Goal: Information Seeking & Learning: Check status

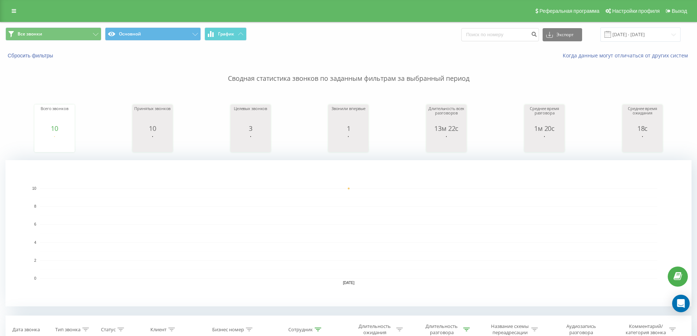
click at [229, 126] on div "Всего звонков 10 date totalCalls 20.09.25 10 20.09.25 Принятых звонков 10 date …" at bounding box center [348, 121] width 686 height 63
type input "77018"
type input "7"
type input "77077467"
type input "7"
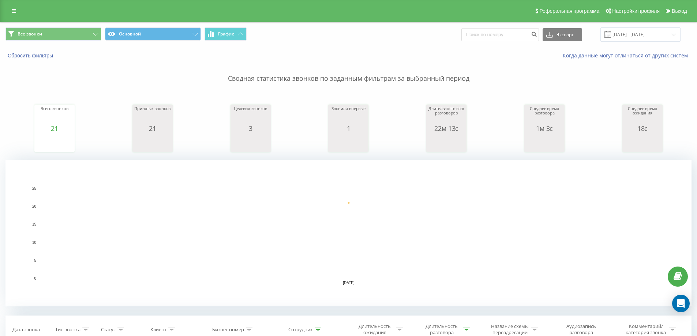
type input "777"
click at [627, 30] on input "[DATE] - [DATE]" at bounding box center [640, 34] width 80 height 14
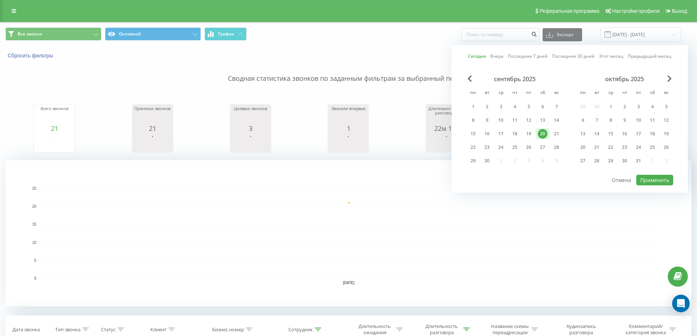
click at [612, 58] on link "Этот месяц" at bounding box center [611, 56] width 24 height 7
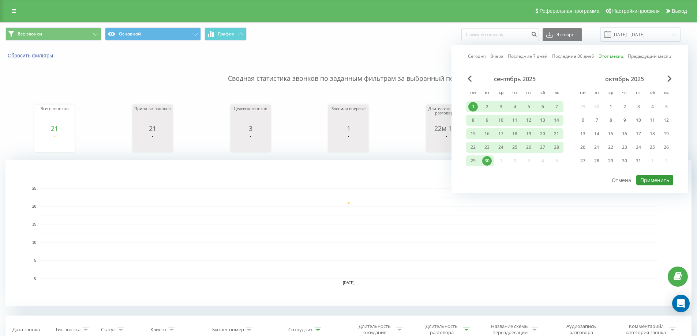
click at [649, 179] on button "Применить" at bounding box center [654, 180] width 37 height 11
type input "[DATE] - [DATE]"
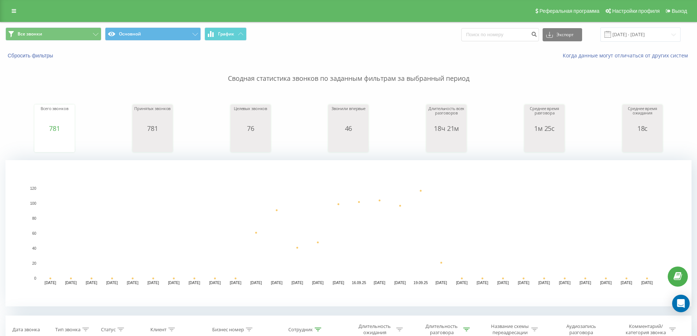
type input "770274348"
